Goal: Find specific page/section: Find specific page/section

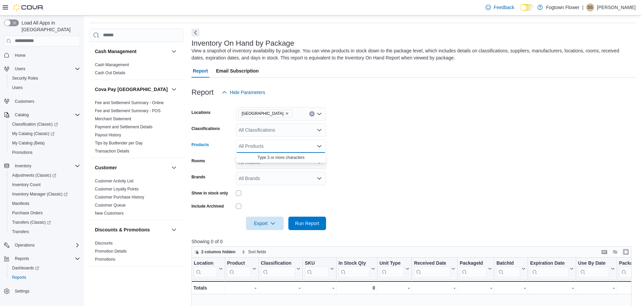
scroll to position [0, 44]
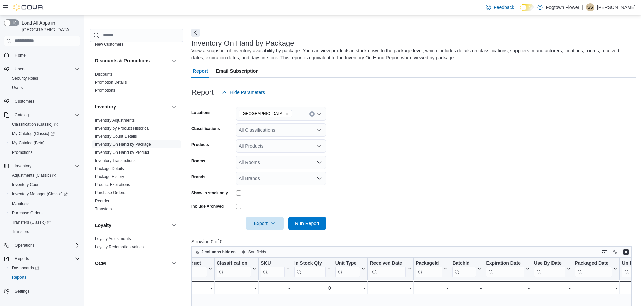
click at [343, 92] on div "Report Hide Parameters" at bounding box center [413, 92] width 445 height 13
